Goal: Information Seeking & Learning: Check status

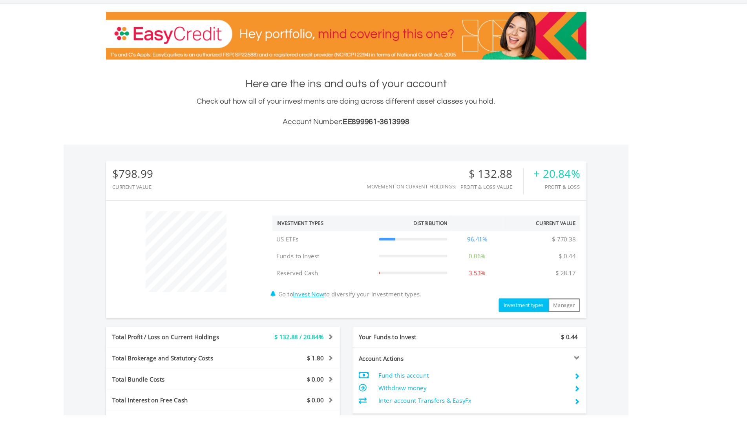
scroll to position [75, 149]
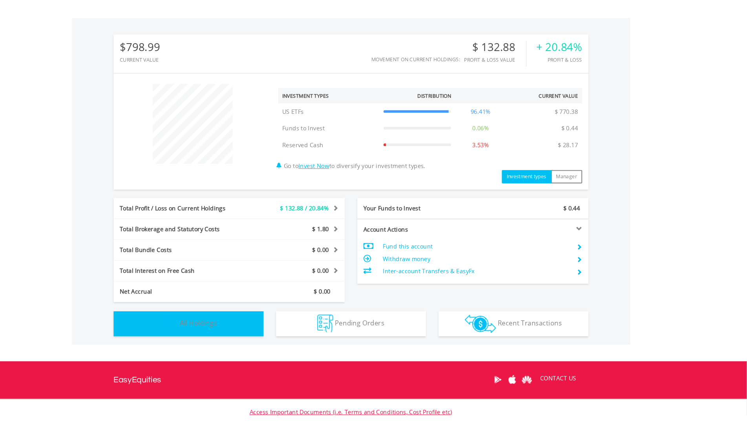
click at [221, 345] on button "Holdings All Holdings" at bounding box center [220, 336] width 141 height 24
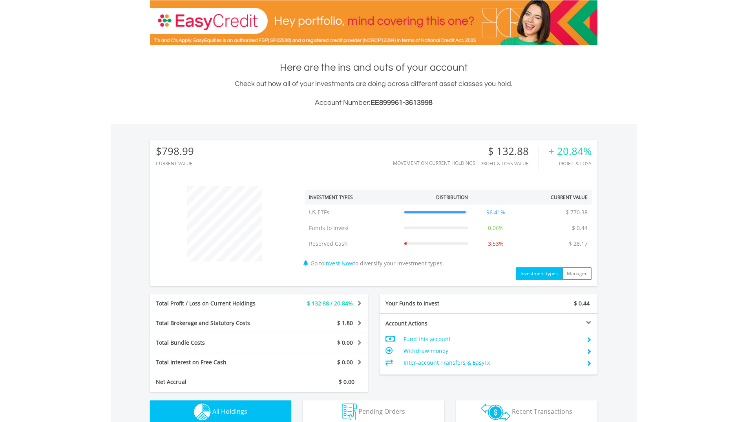
scroll to position [0, 0]
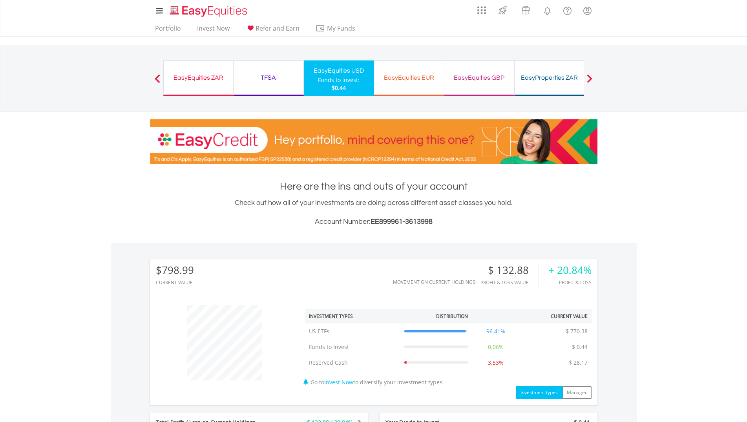
click at [282, 72] on div "TFSA" at bounding box center [268, 77] width 60 height 11
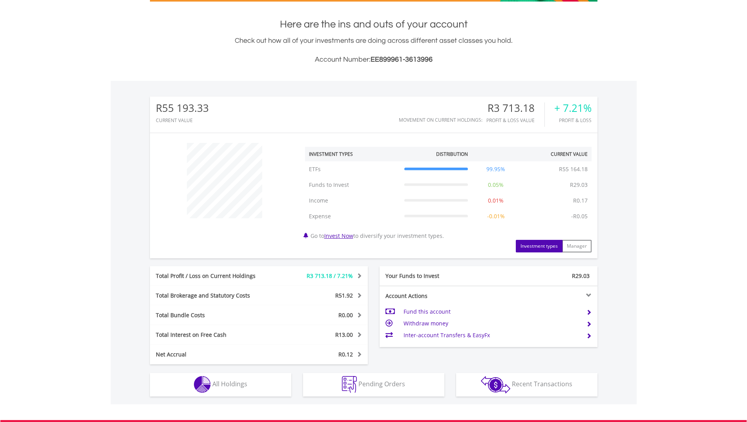
scroll to position [75, 149]
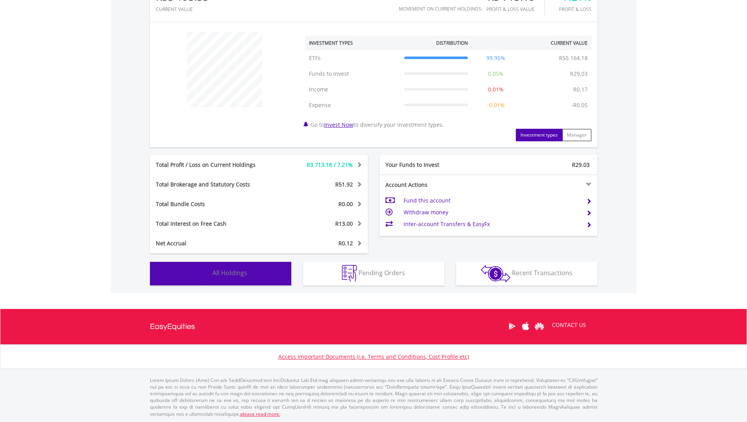
click at [257, 276] on button "Holdings All Holdings" at bounding box center [220, 274] width 141 height 24
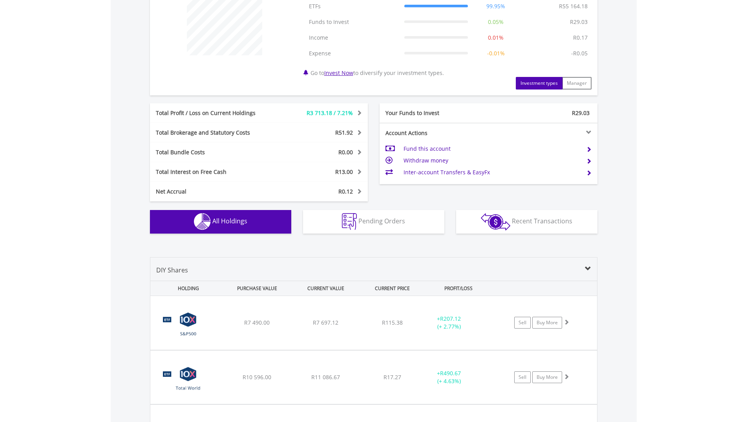
scroll to position [0, 0]
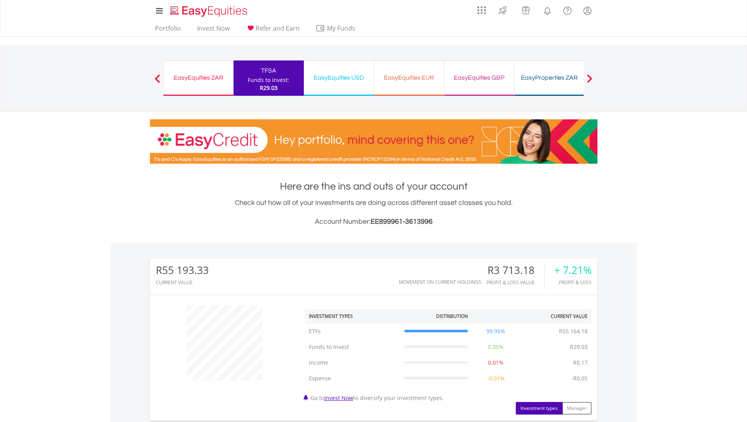
click at [186, 72] on div "EasyEquities ZAR Funds to invest: R29.03" at bounding box center [198, 77] width 70 height 35
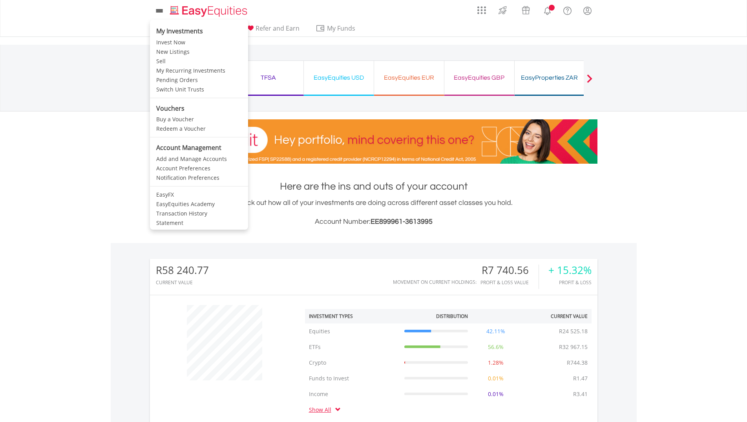
click at [168, 15] on link at bounding box center [159, 11] width 19 height 18
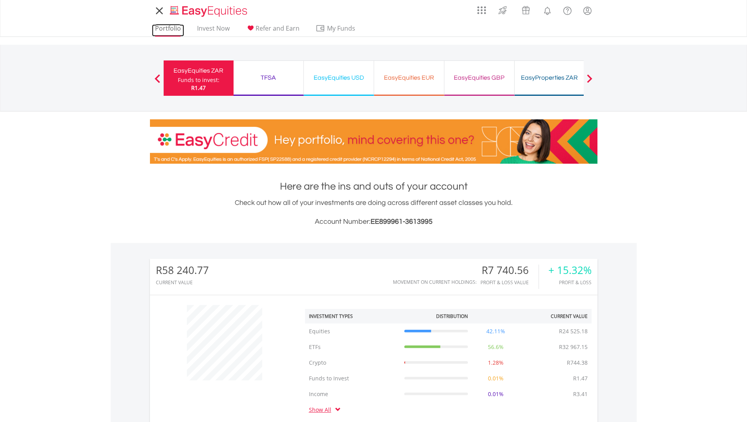
click at [155, 34] on link "Portfolio" at bounding box center [168, 30] width 32 height 12
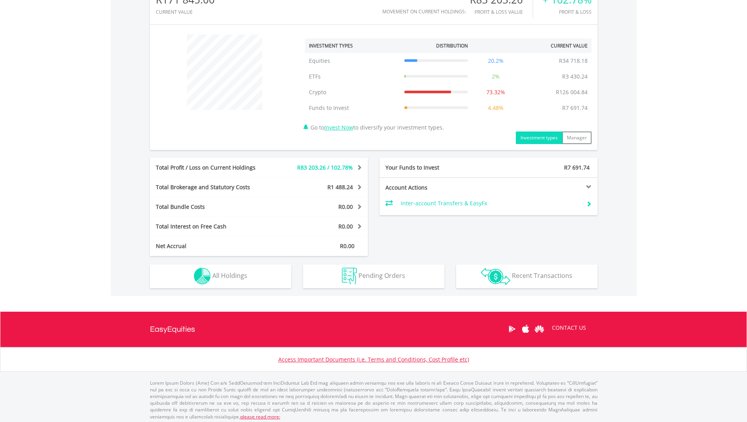
scroll to position [75, 149]
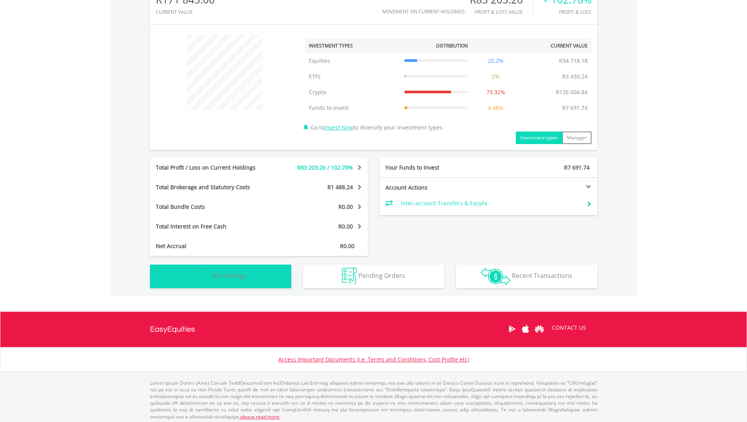
click at [274, 279] on button "Holdings All Holdings" at bounding box center [220, 276] width 141 height 24
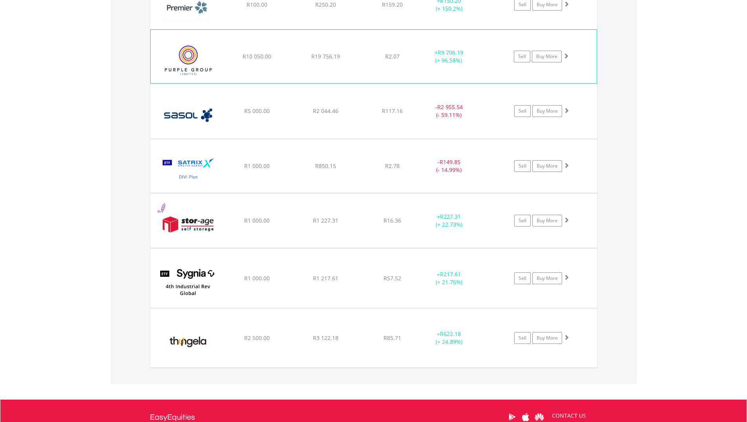
scroll to position [1086, 0]
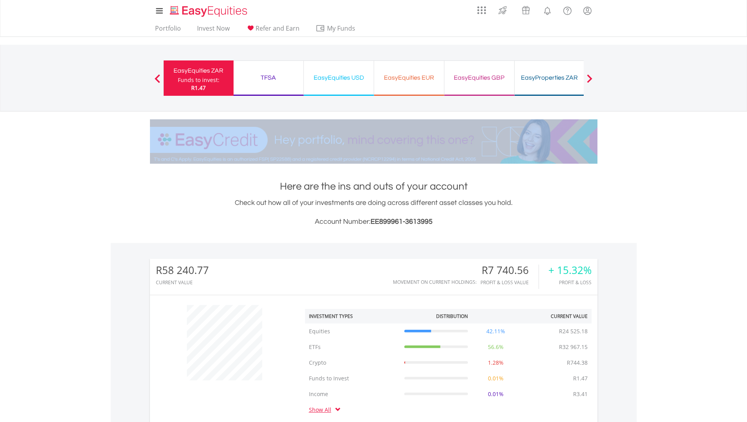
drag, startPoint x: 744, startPoint y: 47, endPoint x: 753, endPoint y: 93, distance: 46.0
click at [746, 140] on body "My Investments Invest Now New Listings Sell My Recurring Investments Pending Or…" at bounding box center [373, 366] width 747 height 733
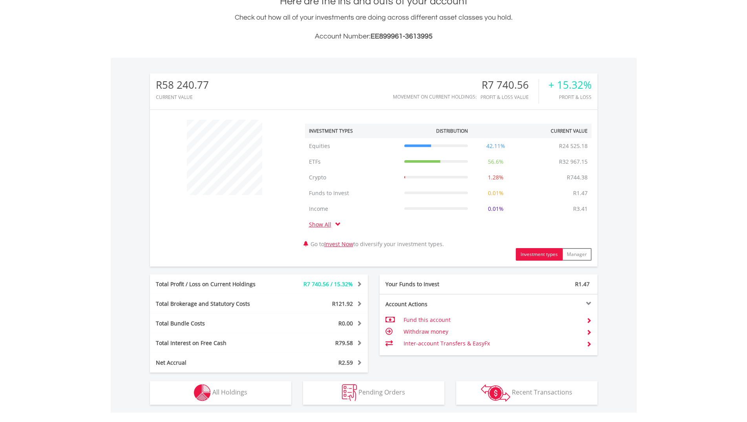
click at [729, 140] on body "My Investments Invest Now New Listings Sell My Recurring Investments Pending Or…" at bounding box center [373, 181] width 747 height 733
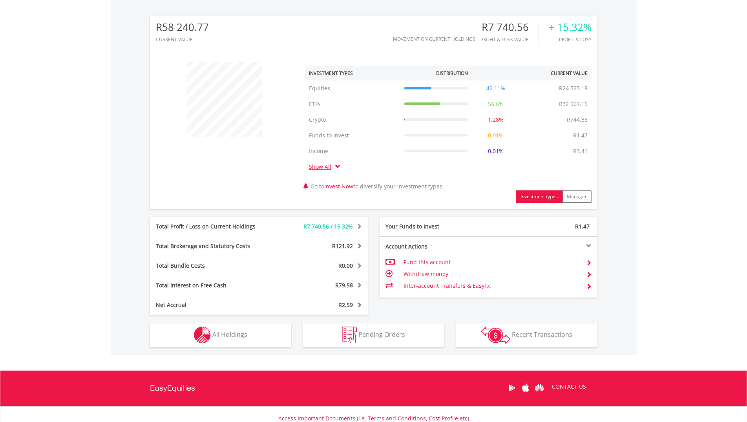
scroll to position [304, 0]
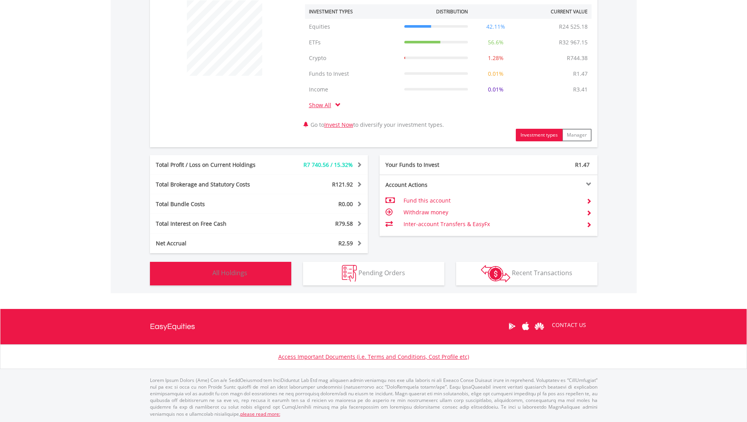
click at [247, 273] on button "Holdings All Holdings" at bounding box center [220, 274] width 141 height 24
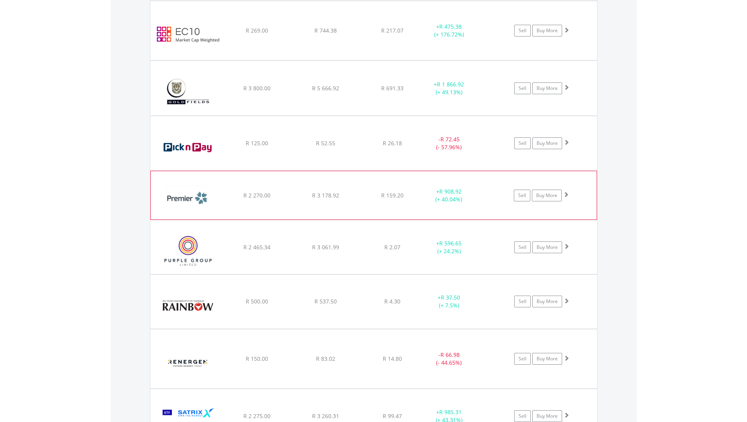
scroll to position [924, 0]
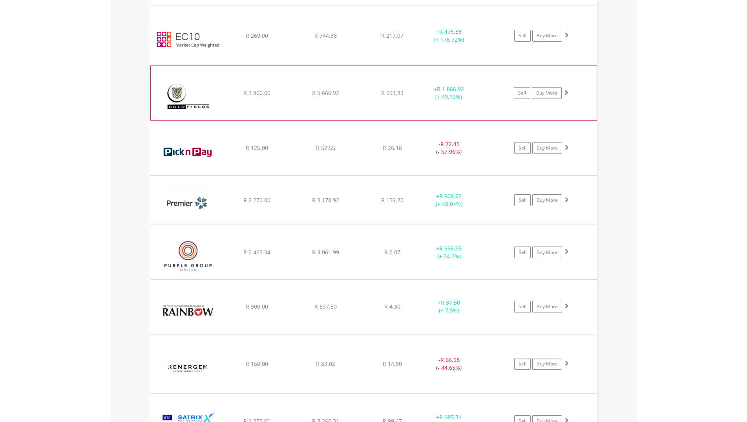
click at [313, 119] on div "﻿ Gold Fields Limited R 3 800.00 R 5 666.92 R 691.33 + R 1 866.92 (+ 49.13%) Se…" at bounding box center [374, 93] width 446 height 54
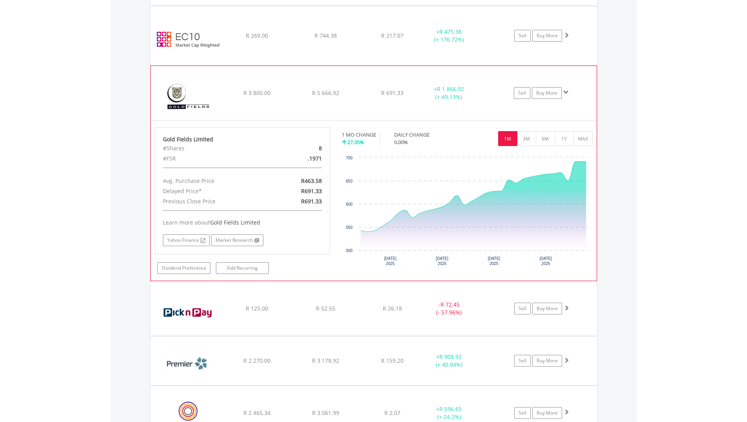
click at [375, 102] on div "﻿ Gold Fields Limited R 3 800.00 R 5 666.92 R 691.33 + R 1 866.92 (+ 49.13%) Se…" at bounding box center [374, 93] width 446 height 54
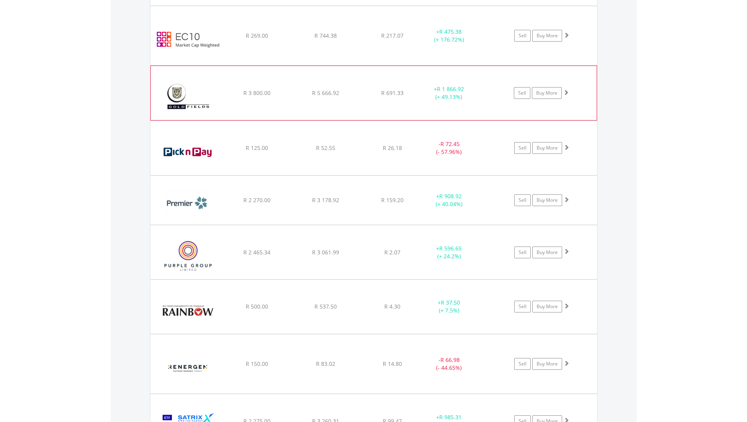
click at [375, 102] on div "﻿ Gold Fields Limited R 3 800.00 R 5 666.92 R 691.33 + R 1 866.92 (+ 49.13%) Se…" at bounding box center [374, 93] width 446 height 54
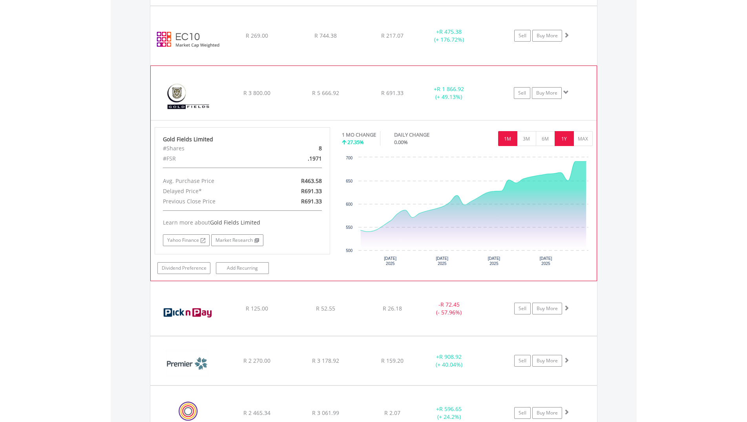
click at [566, 141] on button "1Y" at bounding box center [563, 138] width 19 height 15
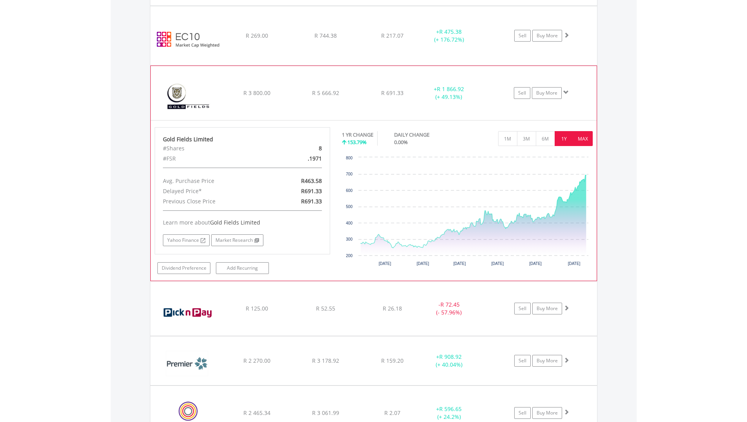
click at [580, 142] on button "MAX" at bounding box center [582, 138] width 19 height 15
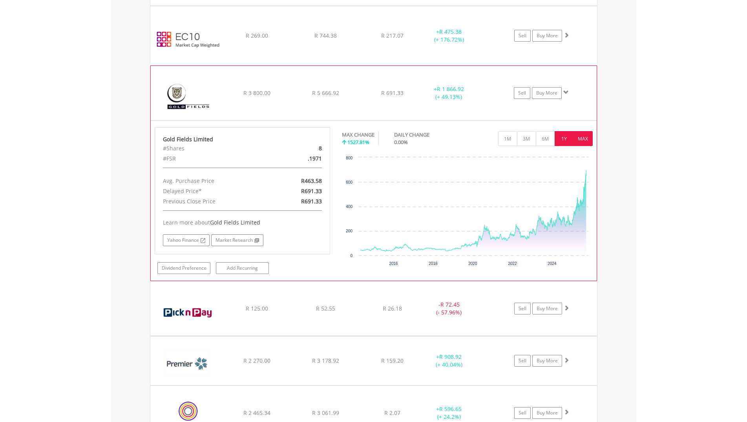
click at [568, 141] on button "1Y" at bounding box center [563, 138] width 19 height 15
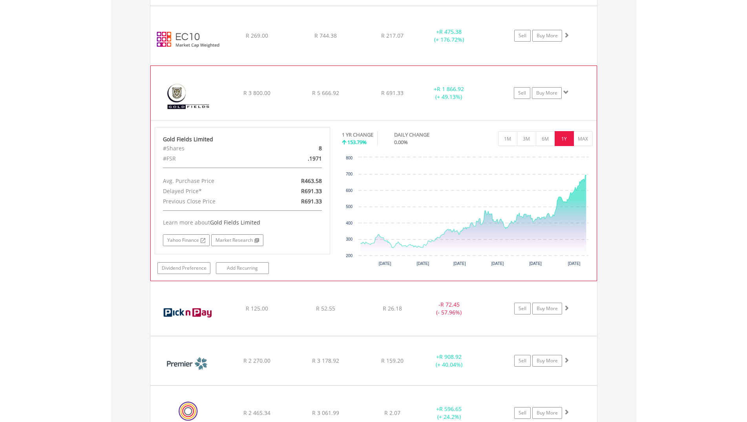
click at [337, 104] on div "﻿ Gold Fields Limited R 3 800.00 R 5 666.92 R 691.33 + R 1 866.92 (+ 49.13%) Se…" at bounding box center [374, 93] width 446 height 54
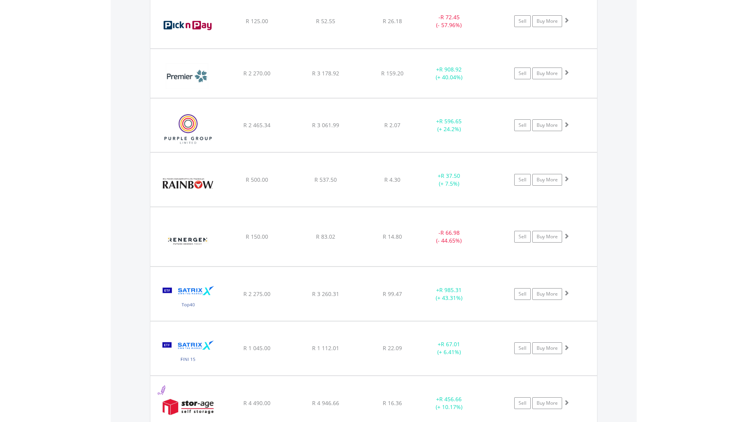
scroll to position [1057, 0]
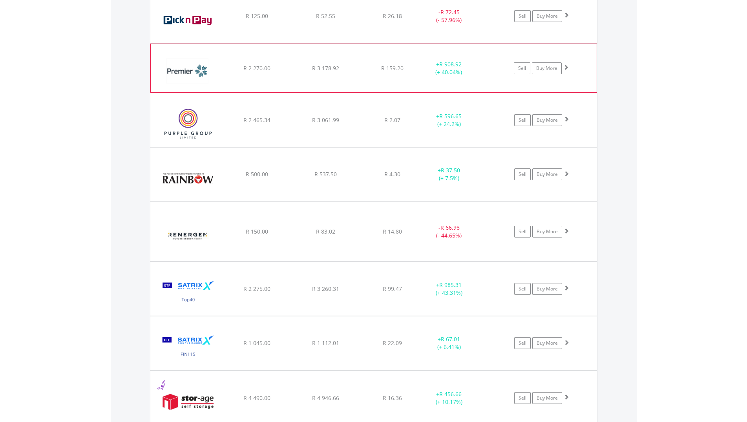
click at [371, 80] on div "﻿ Premier Group Limited R 2 270.00 R 3 178.92 R 159.20 + R 908.92 (+ 40.04%) Se…" at bounding box center [374, 68] width 446 height 49
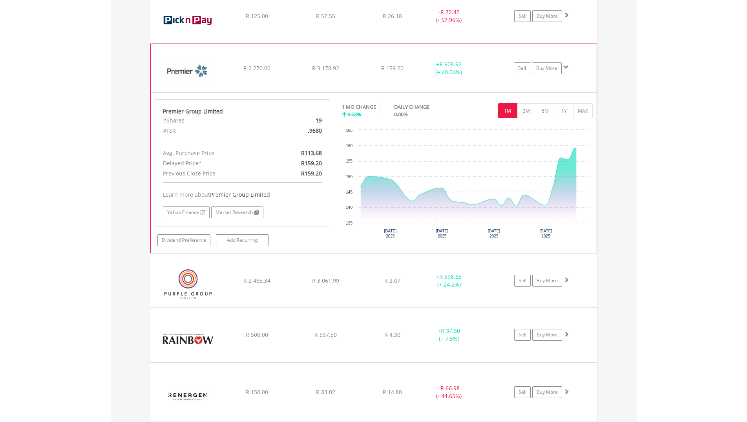
click at [371, 77] on div "﻿ Premier Group Limited R 2 270.00 R 3 178.92 R 159.20 + R 908.92 (+ 40.04%) Se…" at bounding box center [374, 68] width 446 height 49
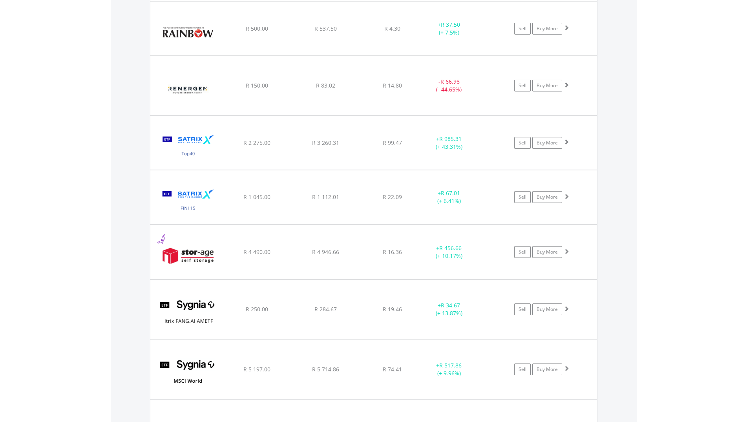
scroll to position [1209, 0]
